Goal: Navigation & Orientation: Find specific page/section

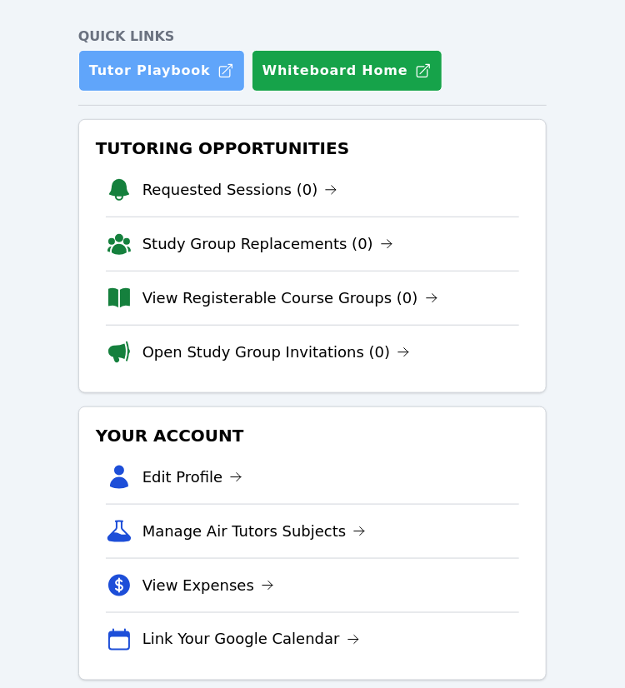
scroll to position [70, 0]
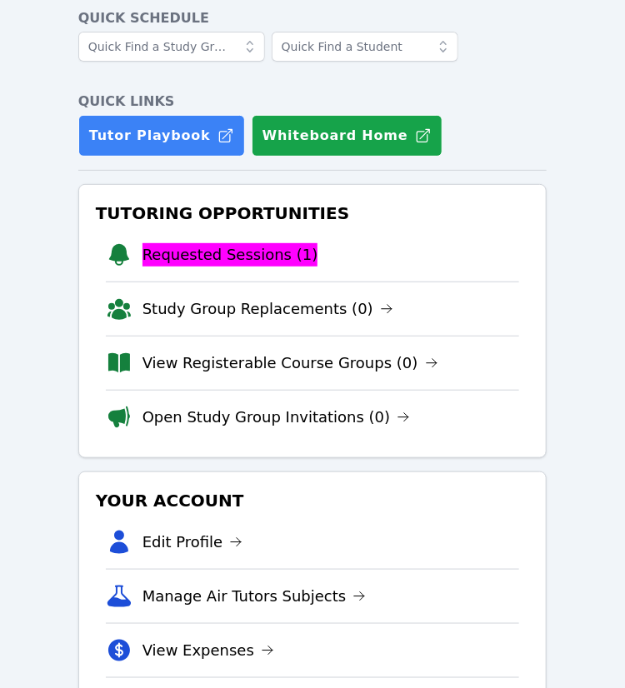
scroll to position [237, 0]
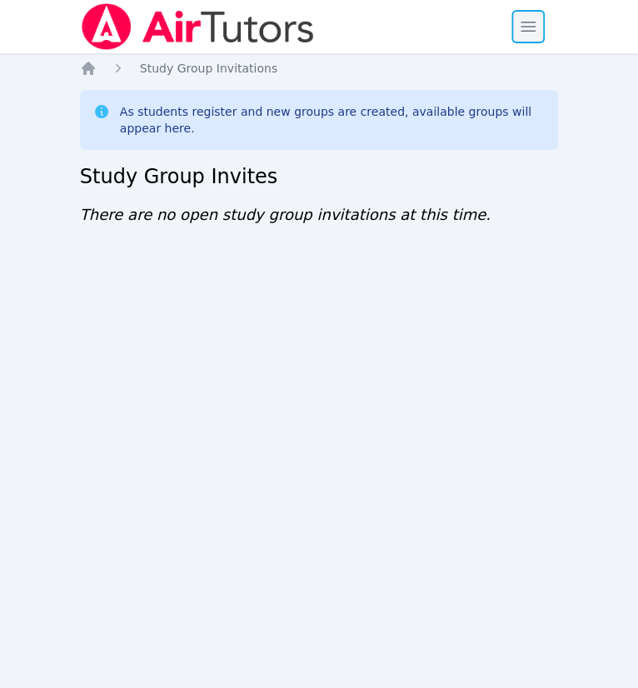
click at [532, 29] on span "button" at bounding box center [528, 26] width 37 height 37
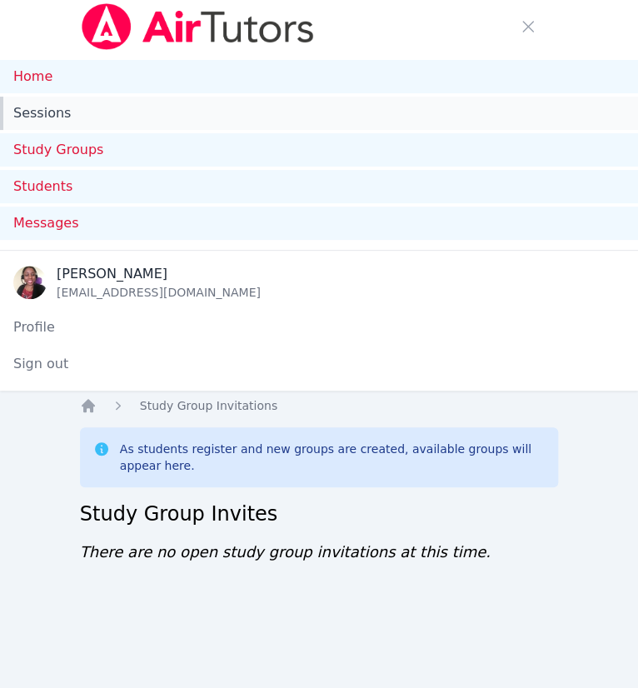
click at [41, 106] on link "Sessions" at bounding box center [319, 113] width 638 height 33
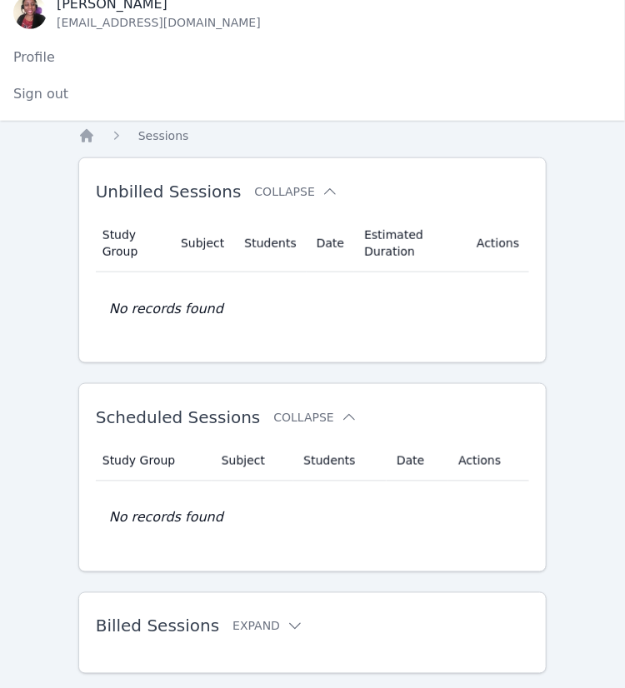
scroll to position [308, 0]
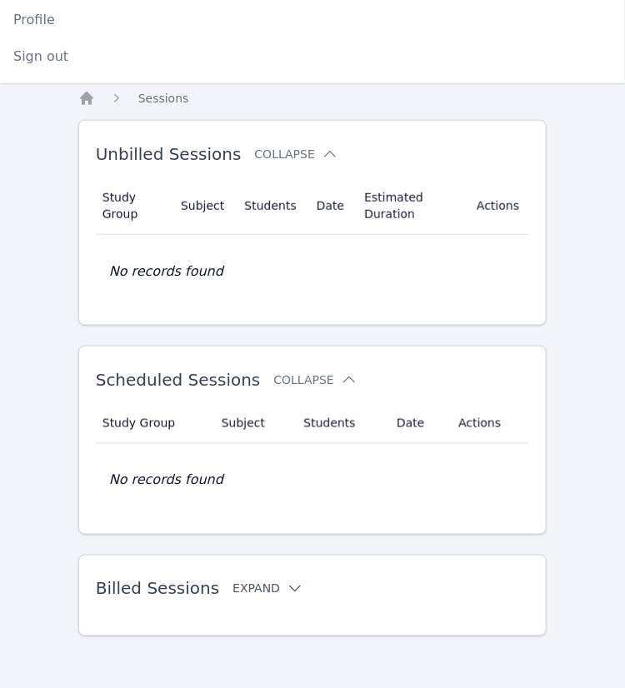
click at [262, 587] on button "Expand" at bounding box center [268, 589] width 71 height 17
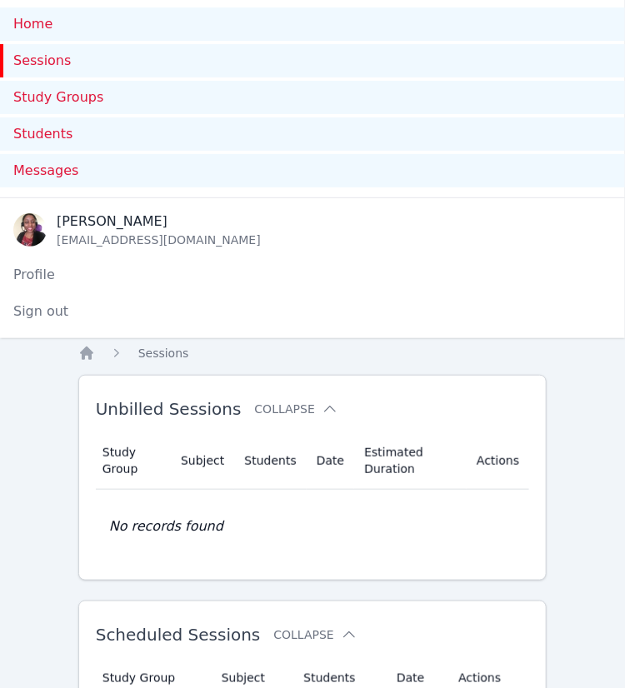
scroll to position [0, 0]
